Goal: Navigation & Orientation: Find specific page/section

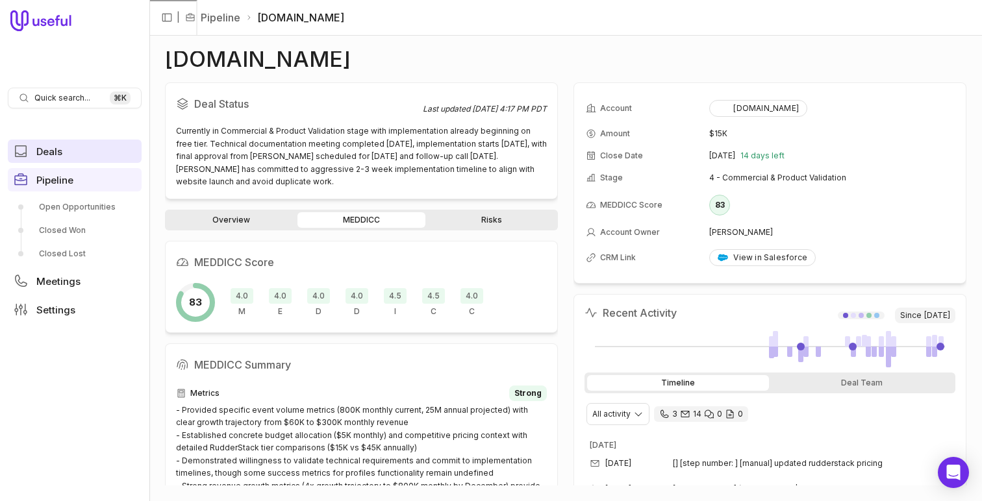
click at [66, 140] on link "Deals" at bounding box center [75, 151] width 134 height 23
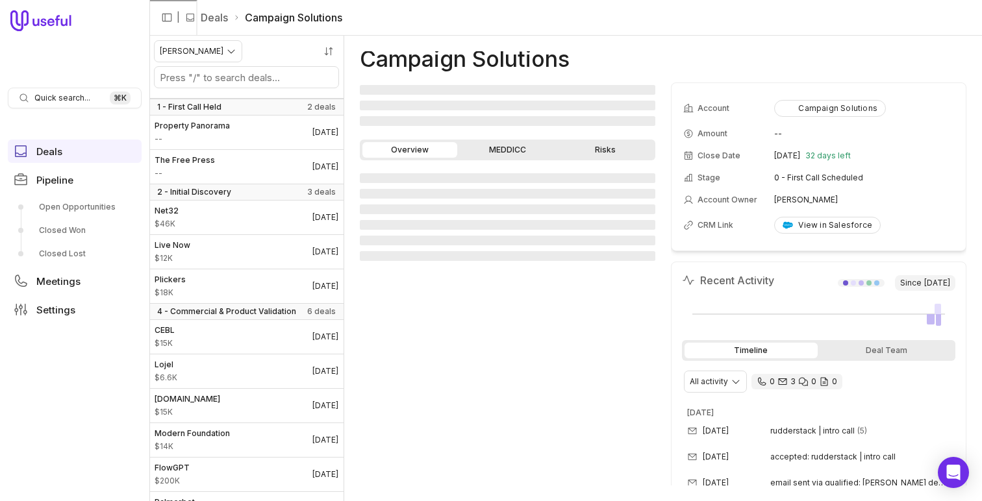
scroll to position [60, 0]
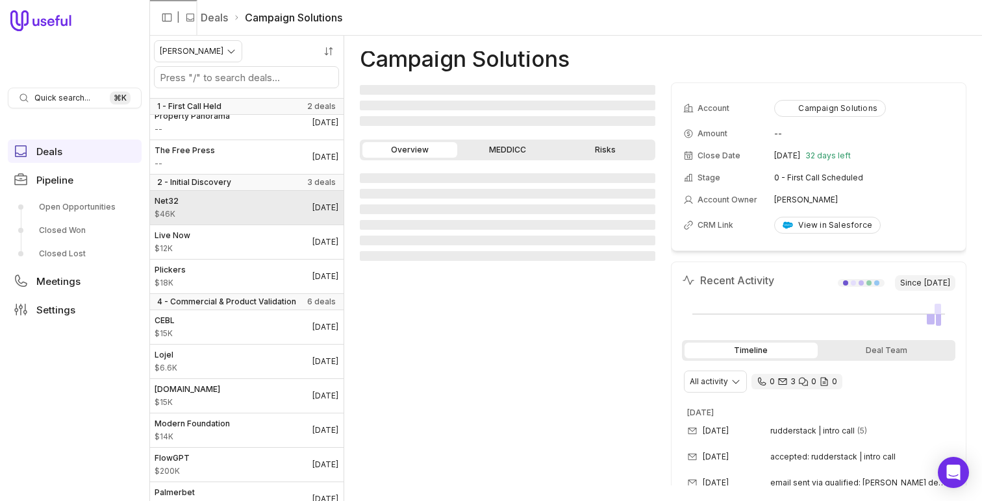
click at [284, 201] on link "Net32 $46K Sep 29, 2025" at bounding box center [246, 208] width 194 height 34
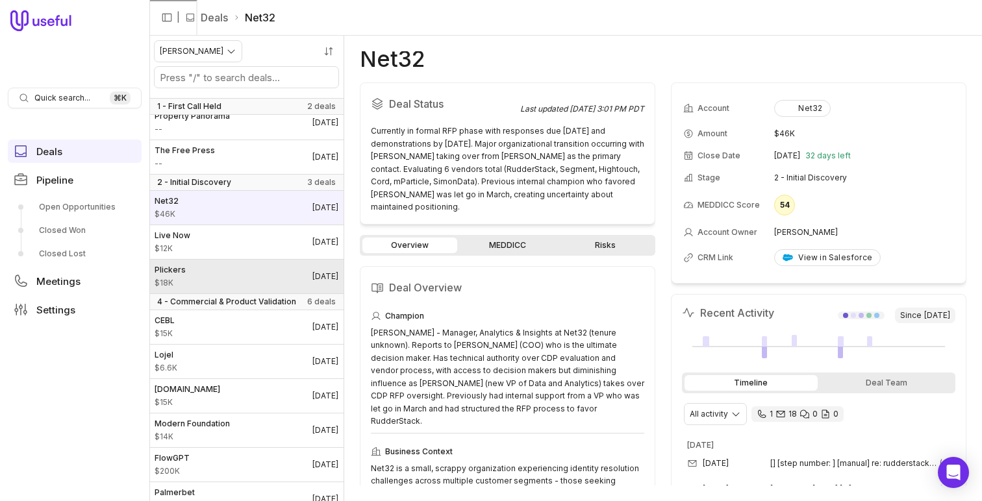
click at [295, 260] on link "Plickers $18K Dec 30, 2025" at bounding box center [246, 277] width 194 height 34
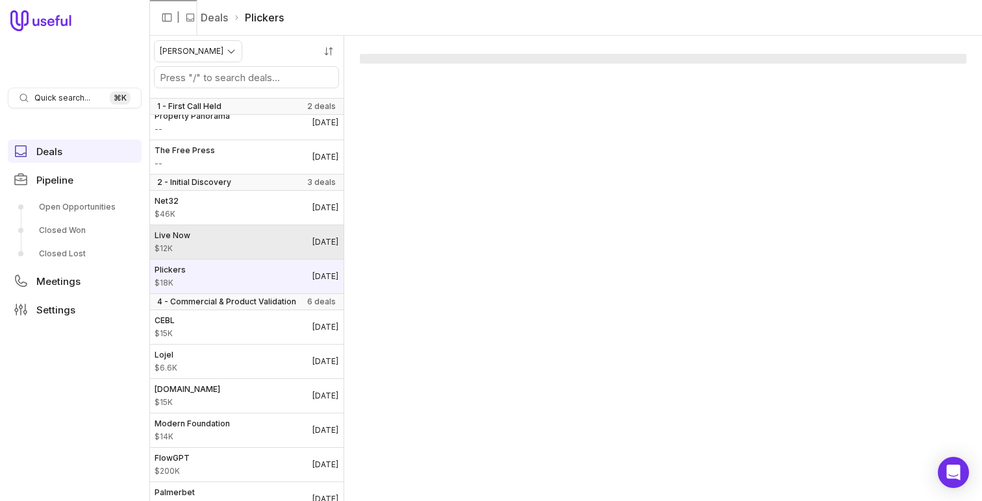
click at [295, 248] on link "Live Now $12K Sep 29, 2025" at bounding box center [246, 242] width 194 height 34
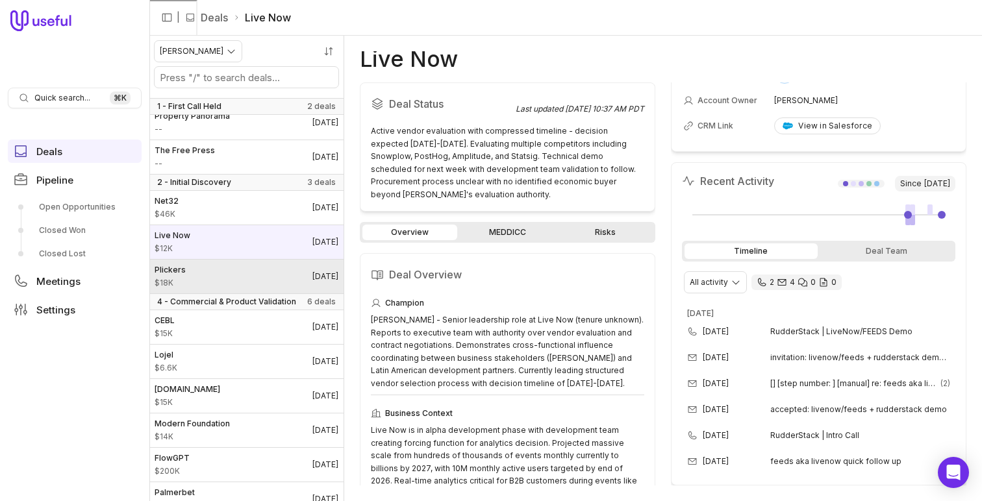
click at [238, 270] on link "Plickers $18K Dec 30, 2025" at bounding box center [246, 277] width 194 height 34
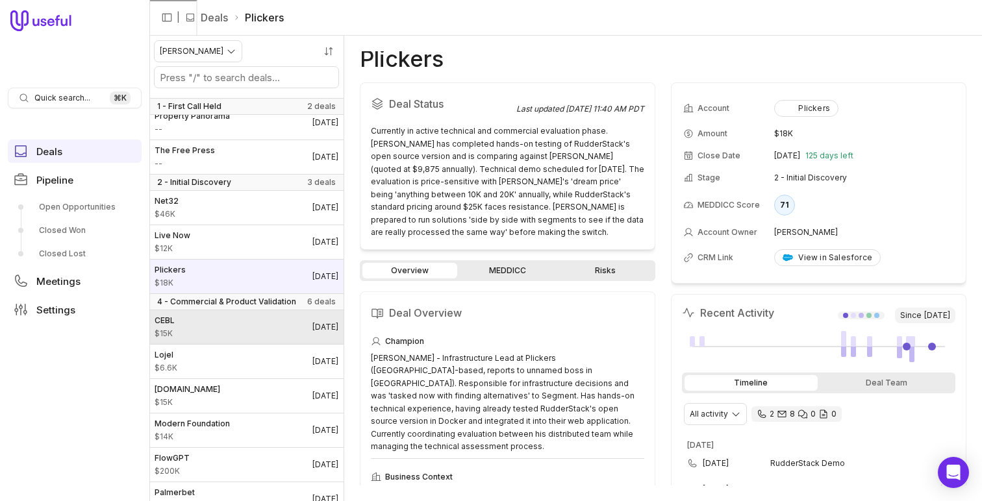
click at [233, 338] on link "CEBL $15K Aug 21, 2025" at bounding box center [246, 327] width 194 height 34
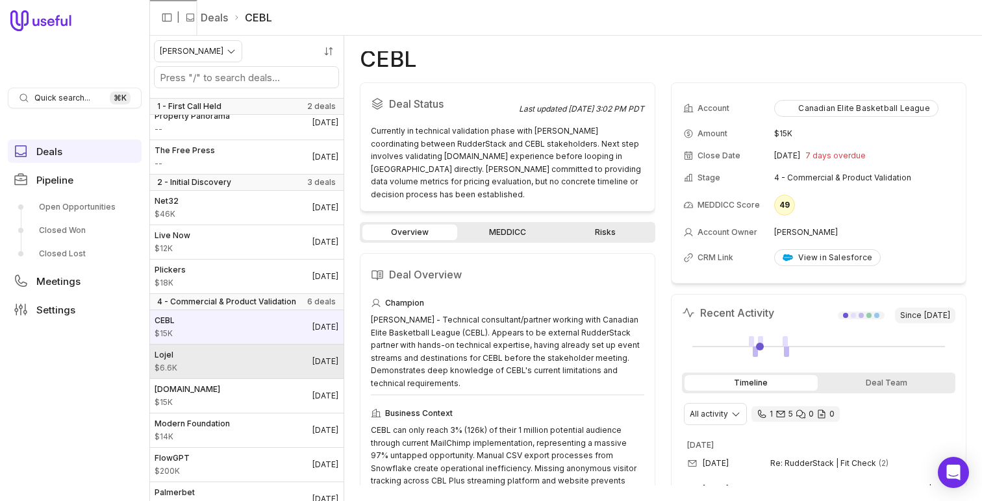
click at [270, 357] on link "Lojel $6.6K Sep 11, 2025" at bounding box center [246, 362] width 194 height 34
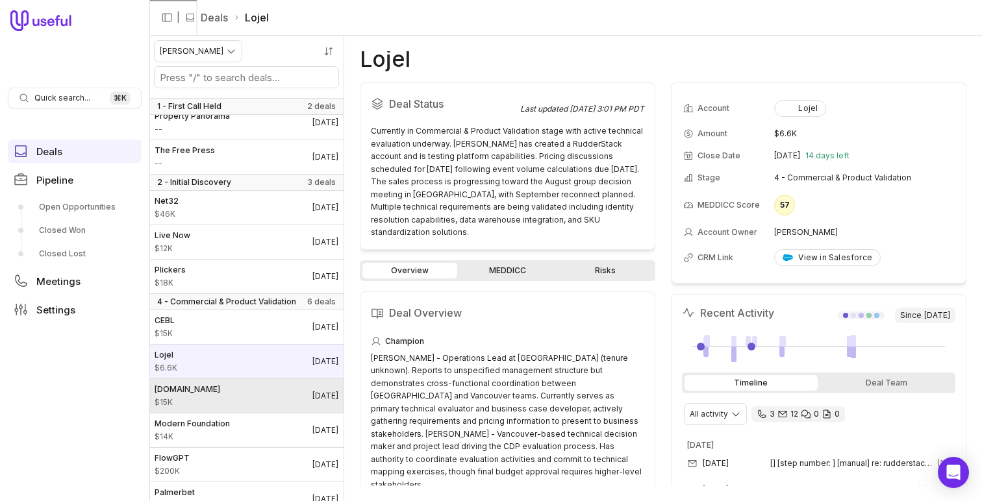
scroll to position [126, 0]
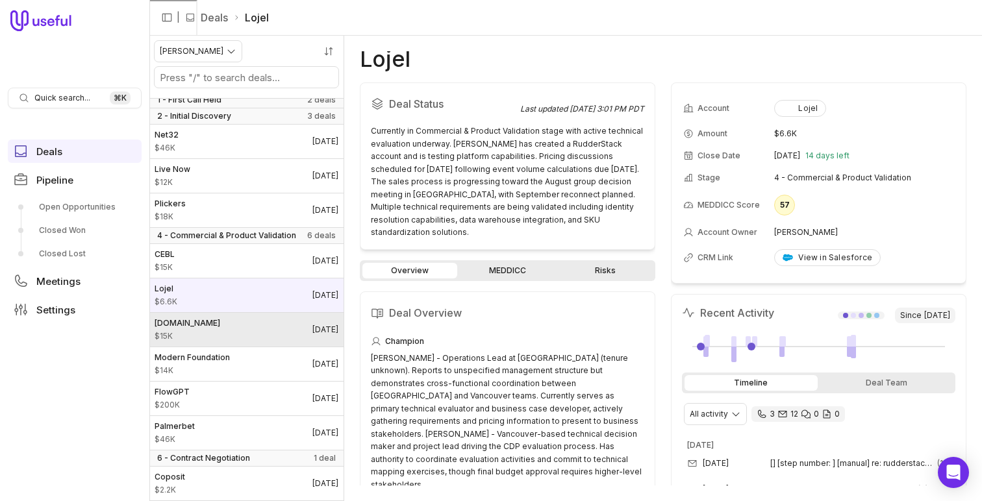
click at [264, 336] on link "AndYou.ph $15K Sep 11, 2025" at bounding box center [246, 330] width 194 height 34
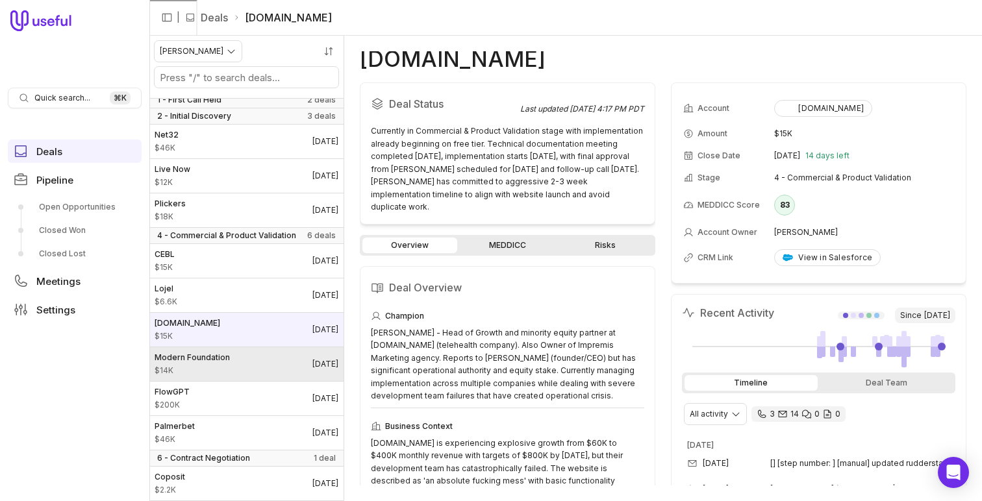
click at [275, 352] on link "Modern Foundation $14K Sep 29, 2025" at bounding box center [246, 364] width 194 height 34
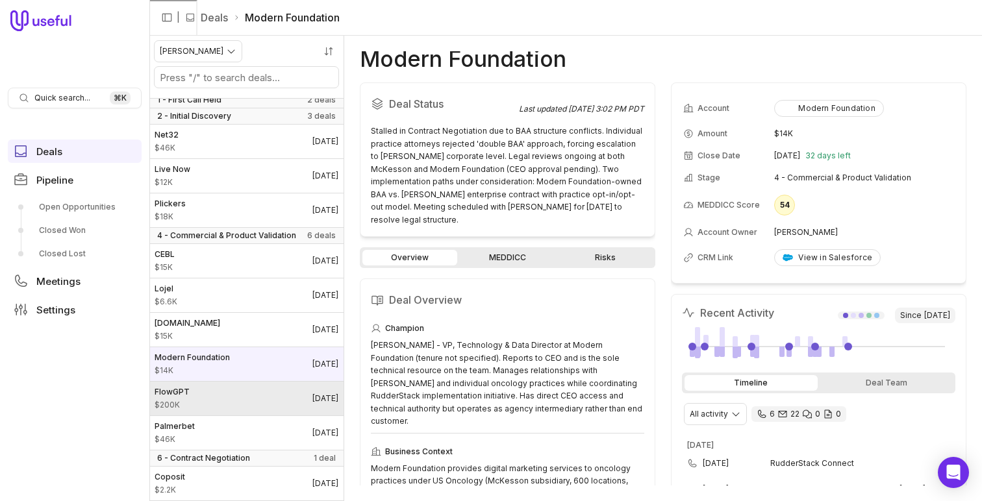
click at [258, 395] on link "FlowGPT $200K Sep 29, 2025" at bounding box center [246, 399] width 194 height 34
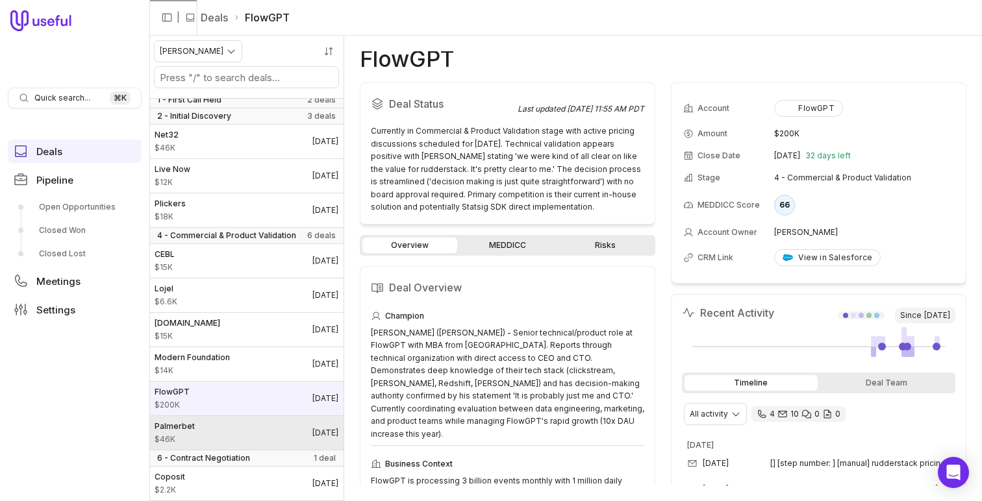
click at [245, 423] on link "Palmerbet $46K Oct 30, 2025" at bounding box center [246, 433] width 194 height 34
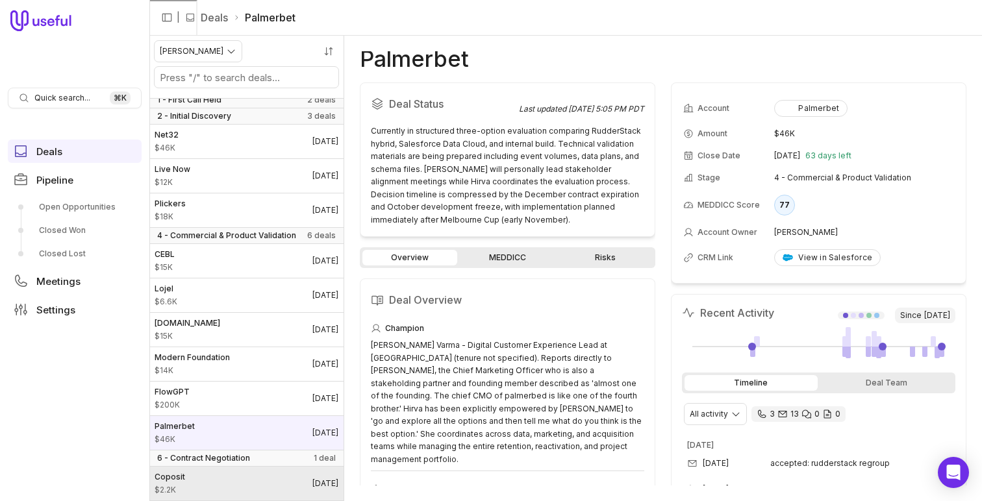
click at [244, 478] on link "Coposit $2.2K Aug 28, 2025" at bounding box center [246, 484] width 194 height 34
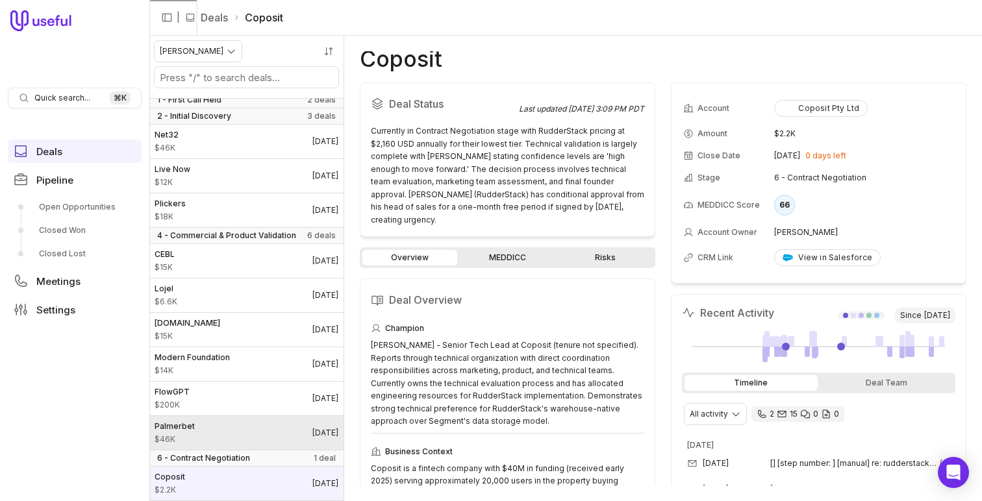
click at [312, 435] on time "Oct 30, 2025" at bounding box center [325, 433] width 26 height 10
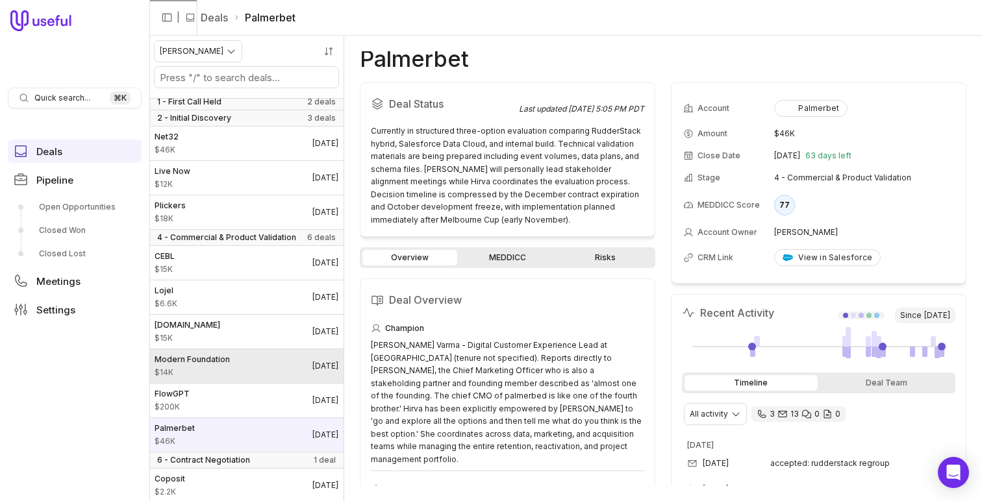
scroll to position [125, 0]
